Goal: Browse casually

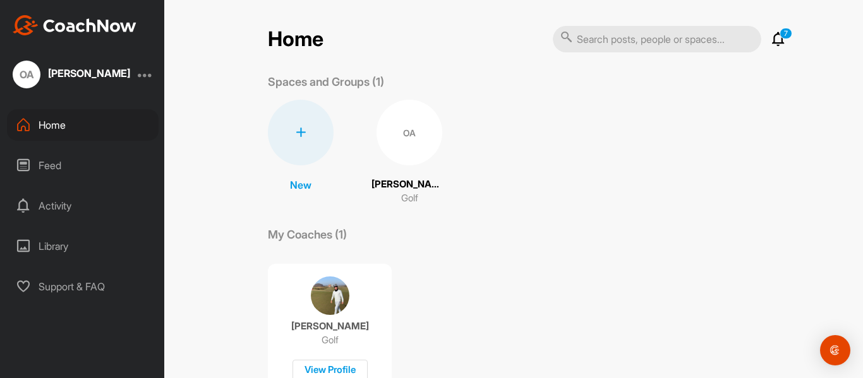
click at [50, 159] on div "Feed" at bounding box center [83, 166] width 152 height 32
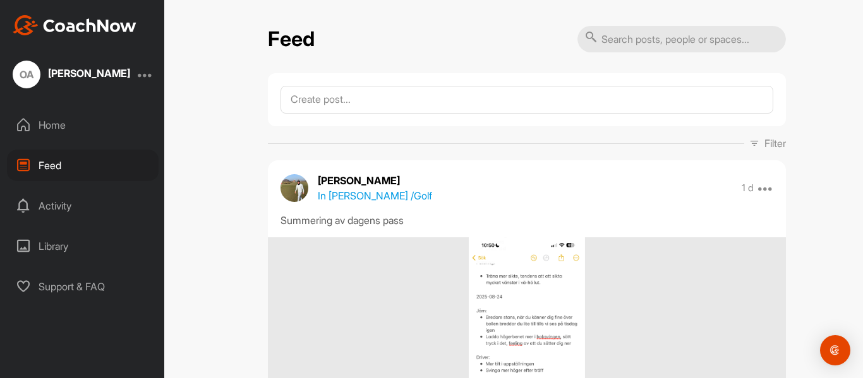
click at [95, 124] on div "Home" at bounding box center [83, 125] width 152 height 32
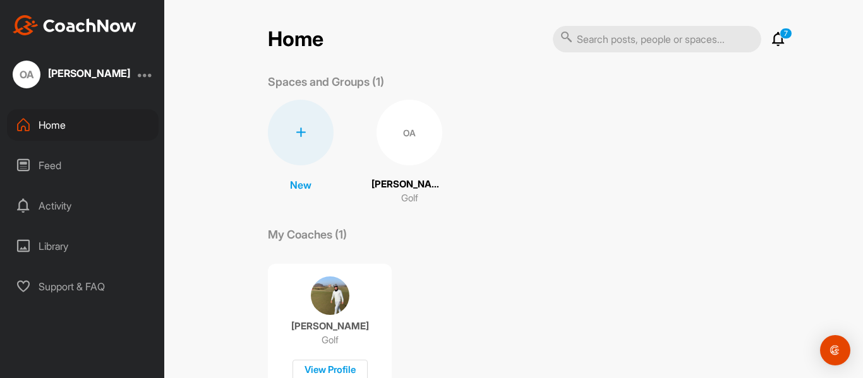
click at [97, 162] on div "Feed" at bounding box center [83, 166] width 152 height 32
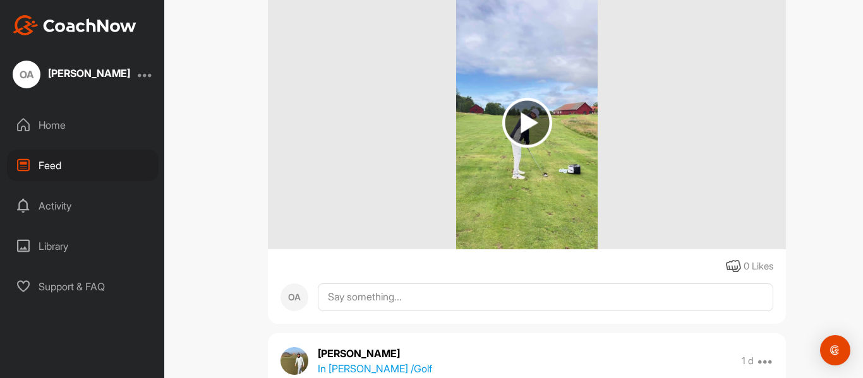
scroll to position [2343, 0]
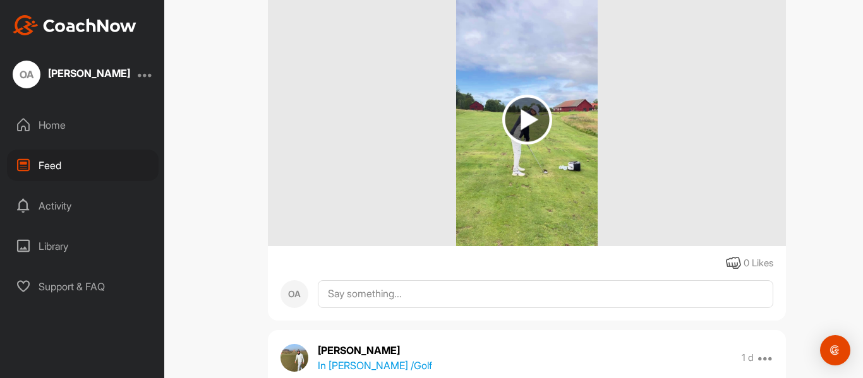
click at [547, 121] on img at bounding box center [527, 120] width 50 height 50
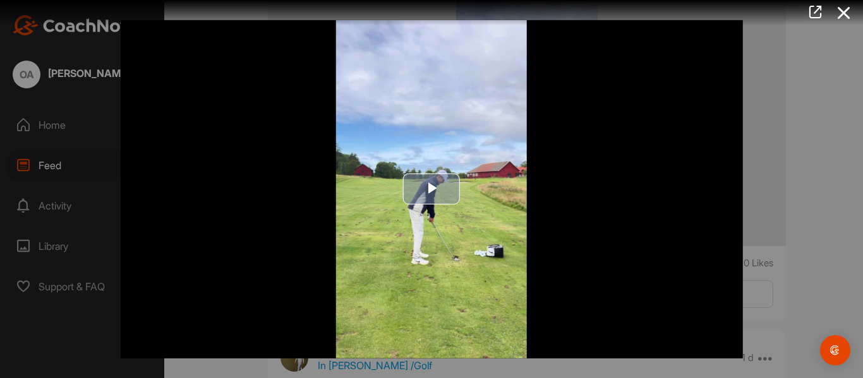
click at [431, 189] on span "Video Player" at bounding box center [431, 189] width 0 height 0
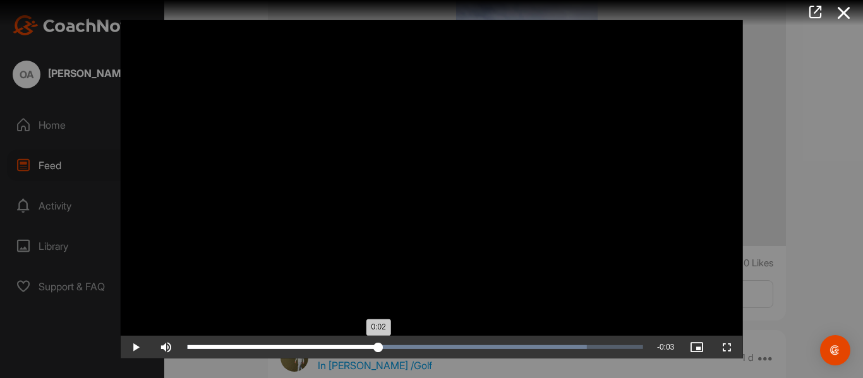
drag, startPoint x: 252, startPoint y: 344, endPoint x: 378, endPoint y: 345, distance: 125.7
click at [378, 345] on div "0:02" at bounding box center [283, 347] width 191 height 4
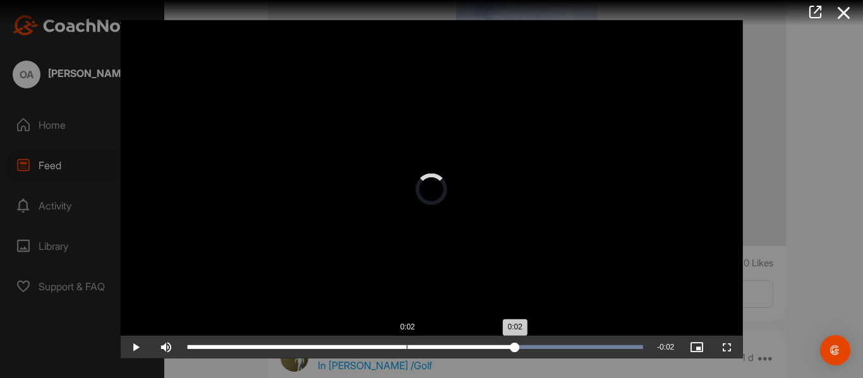
drag, startPoint x: 378, startPoint y: 345, endPoint x: 405, endPoint y: 349, distance: 28.0
click at [407, 349] on div "0:02" at bounding box center [407, 347] width 1 height 4
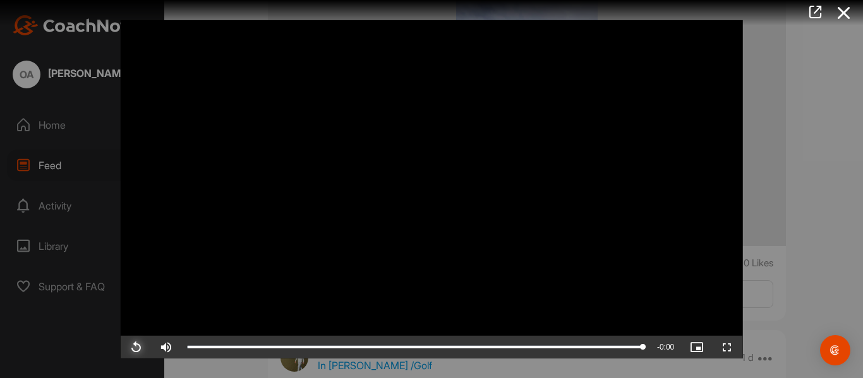
click at [132, 347] on span "Video Player" at bounding box center [136, 347] width 30 height 0
click at [842, 16] on icon at bounding box center [843, 12] width 29 height 23
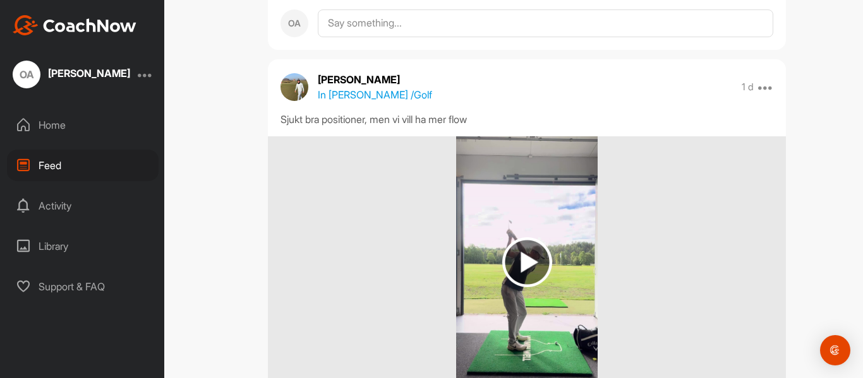
scroll to position [2626, 0]
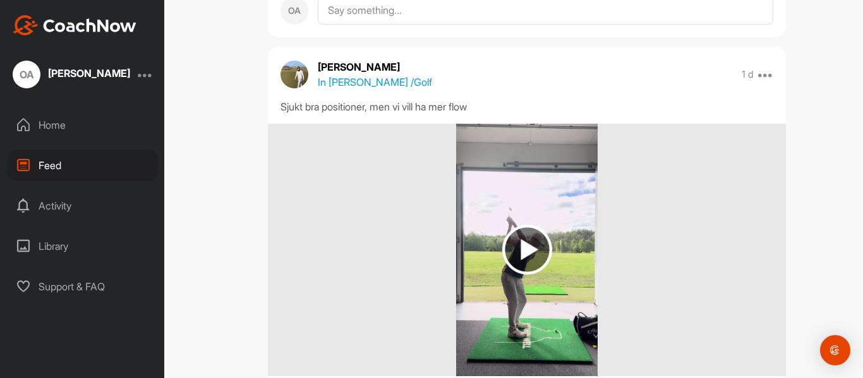
click at [534, 289] on img at bounding box center [527, 250] width 142 height 253
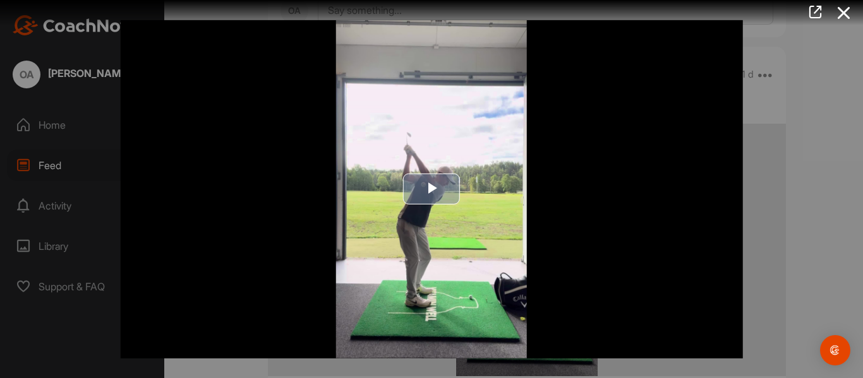
click at [431, 189] on span "Video Player" at bounding box center [431, 189] width 0 height 0
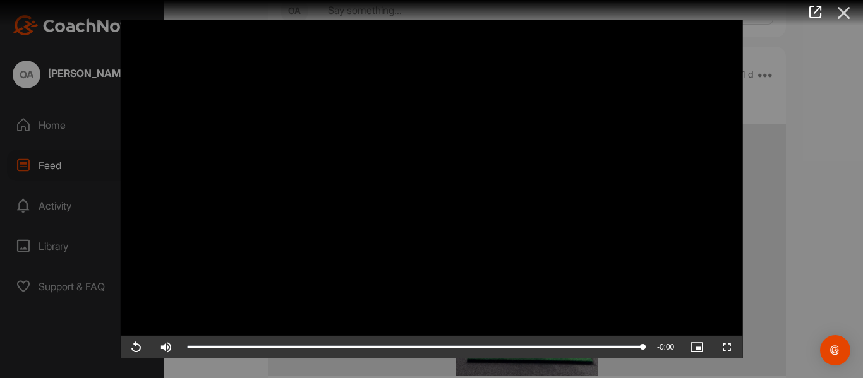
click at [840, 10] on icon at bounding box center [843, 12] width 29 height 23
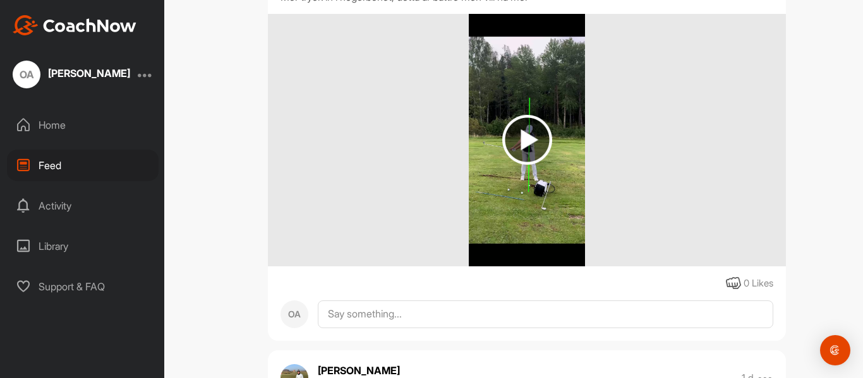
scroll to position [0, 0]
